Goal: Information Seeking & Learning: Learn about a topic

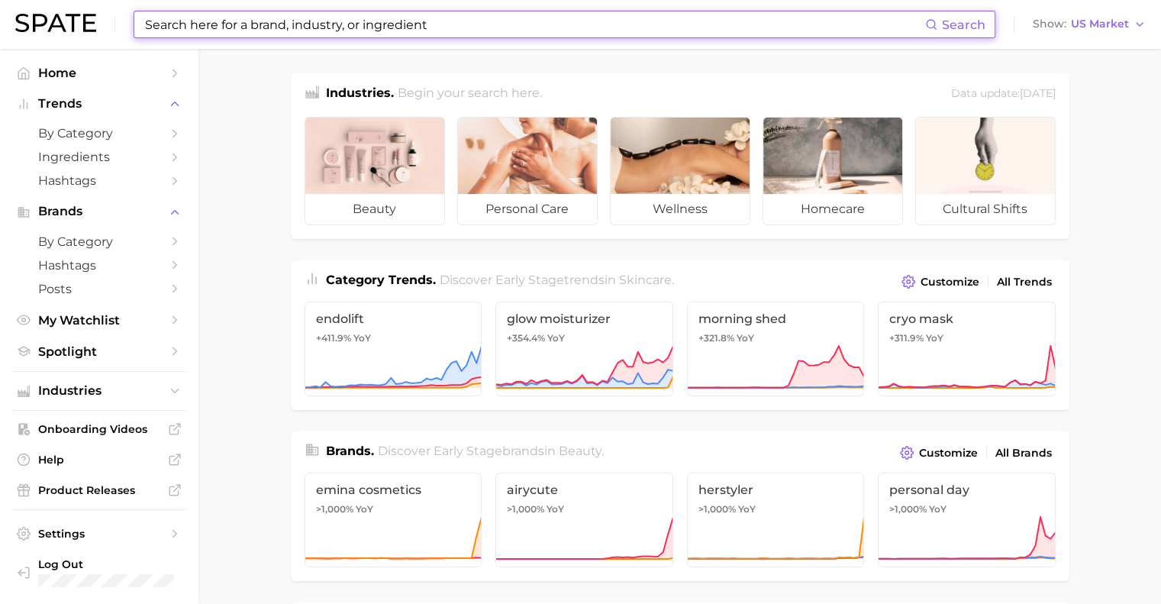
click at [260, 32] on input at bounding box center [534, 24] width 782 height 26
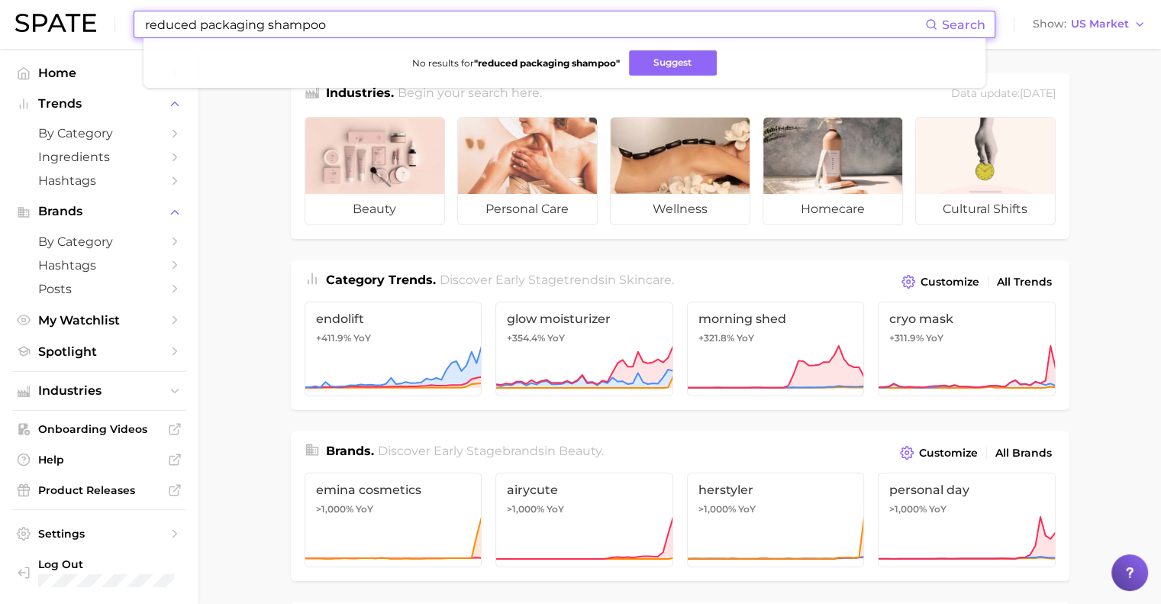
drag, startPoint x: 354, startPoint y: 27, endPoint x: 0, endPoint y: -16, distance: 356.7
click at [0, 0] on html "reduced packaging shampoo Search No results for " reduced packaging shampoo " S…" at bounding box center [580, 302] width 1161 height 604
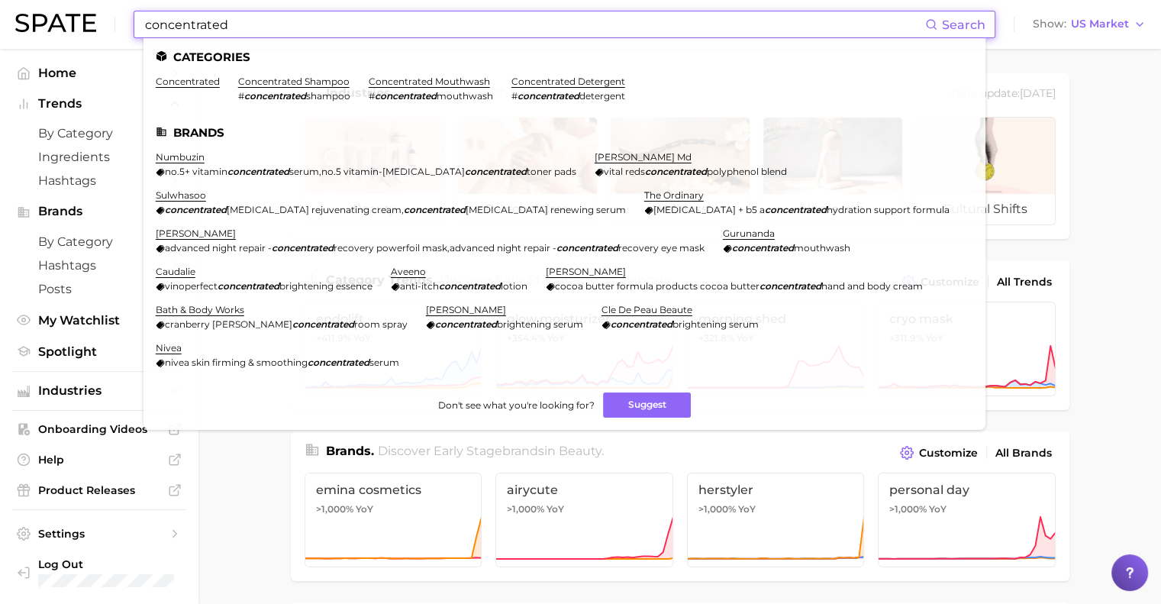
type input "concentrated"
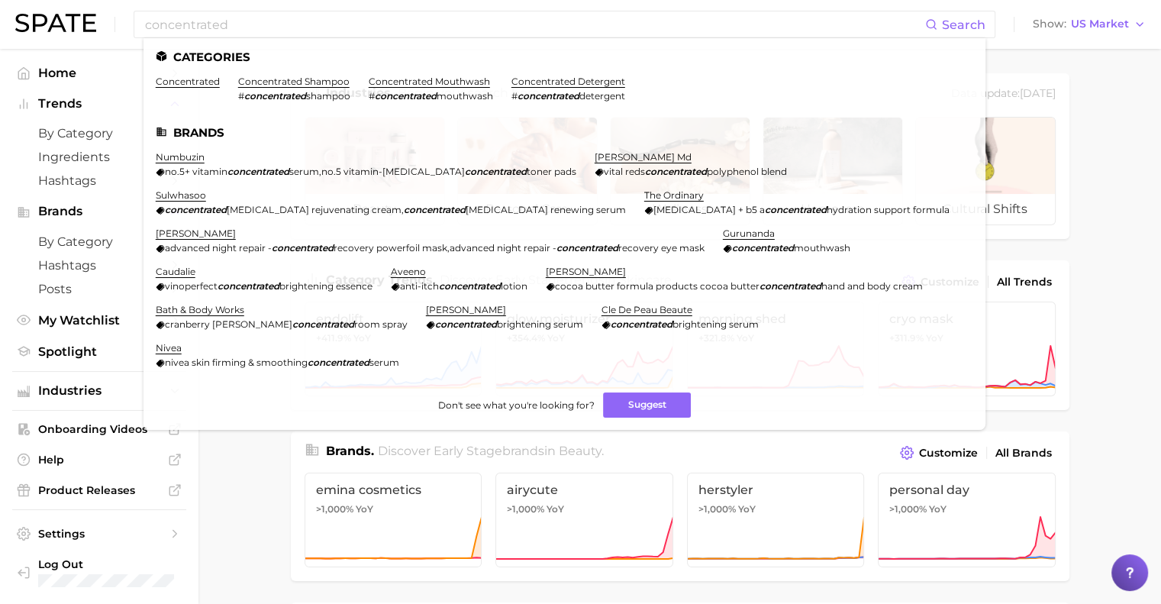
click at [261, 80] on link "concentrated shampoo" at bounding box center [293, 81] width 111 height 11
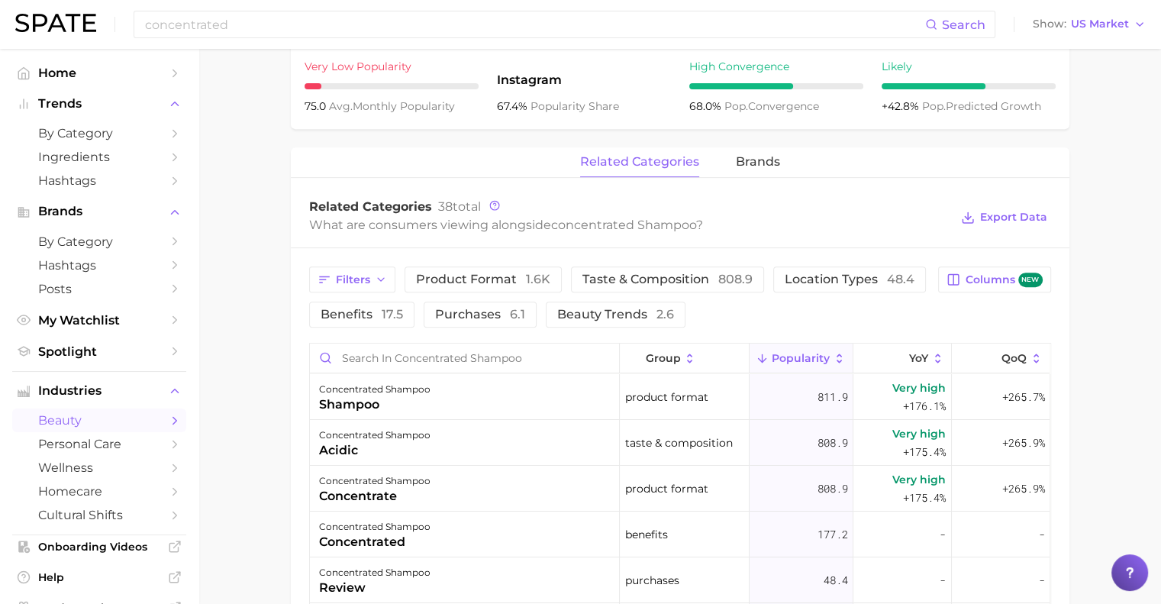
scroll to position [687, 0]
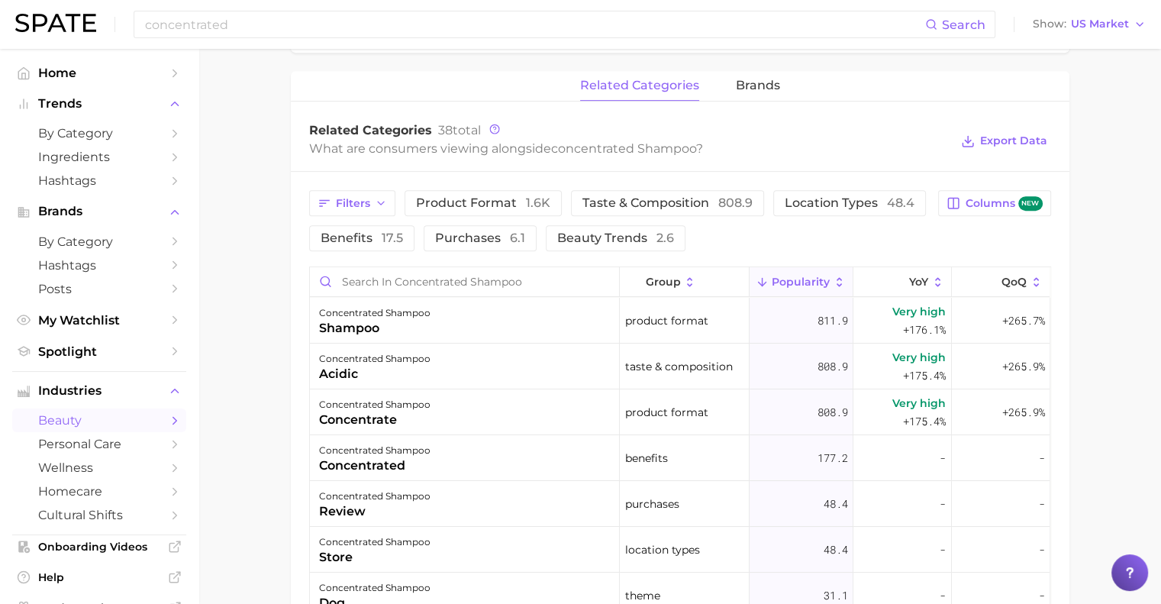
drag, startPoint x: 284, startPoint y: 295, endPoint x: 263, endPoint y: 326, distance: 37.3
click at [263, 326] on main "1. hair 2. hair care products 3. shampoo products 4. concentrated shampoo Overv…" at bounding box center [679, 163] width 962 height 1603
drag, startPoint x: 300, startPoint y: 292, endPoint x: 282, endPoint y: 316, distance: 29.5
click at [282, 316] on main "1. hair 2. hair care products 3. shampoo products 4. concentrated shampoo Overv…" at bounding box center [679, 163] width 962 height 1603
click at [785, 142] on div "What are consumers viewing alongside concentrated shampoo ?" at bounding box center [629, 148] width 641 height 21
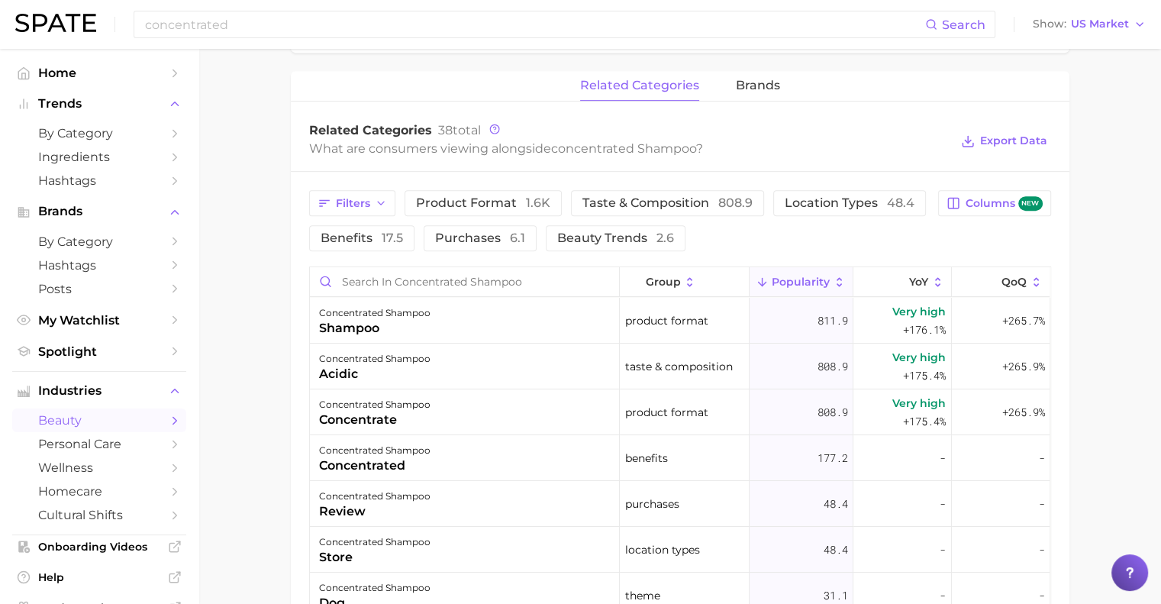
click at [785, 142] on div "What are consumers viewing alongside concentrated shampoo ?" at bounding box center [629, 148] width 641 height 21
drag, startPoint x: 785, startPoint y: 142, endPoint x: 592, endPoint y: 202, distance: 201.6
click at [592, 202] on span "taste & composition 808.9" at bounding box center [667, 203] width 170 height 12
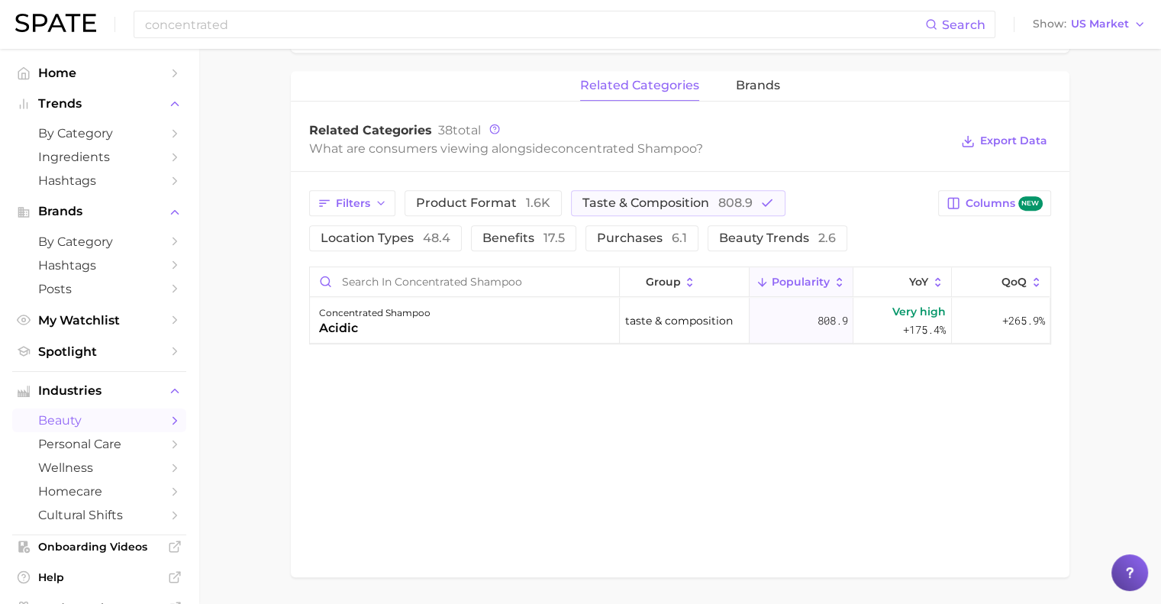
click at [589, 201] on span "taste & composition 808.9" at bounding box center [667, 203] width 170 height 12
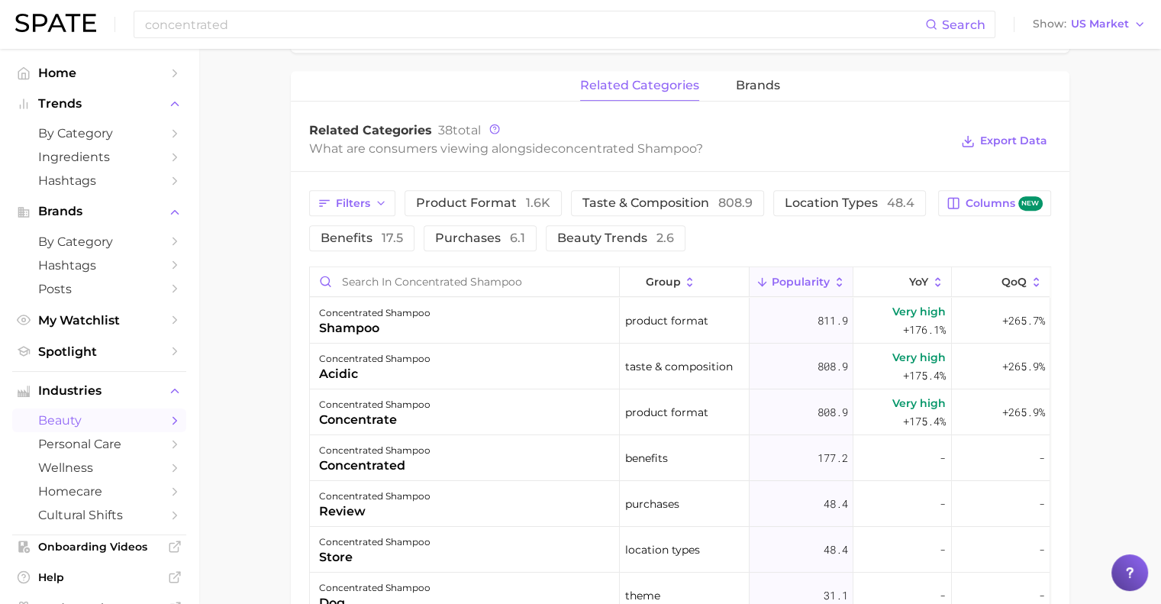
drag, startPoint x: 262, startPoint y: 307, endPoint x: 243, endPoint y: 331, distance: 30.5
click at [243, 331] on main "1. hair 2. hair care products 3. shampoo products 4. concentrated shampoo Overv…" at bounding box center [679, 163] width 962 height 1603
click at [238, 326] on main "1. hair 2. hair care products 3. shampoo products 4. concentrated shampoo Overv…" at bounding box center [679, 163] width 962 height 1603
